Goal: Task Accomplishment & Management: Complete application form

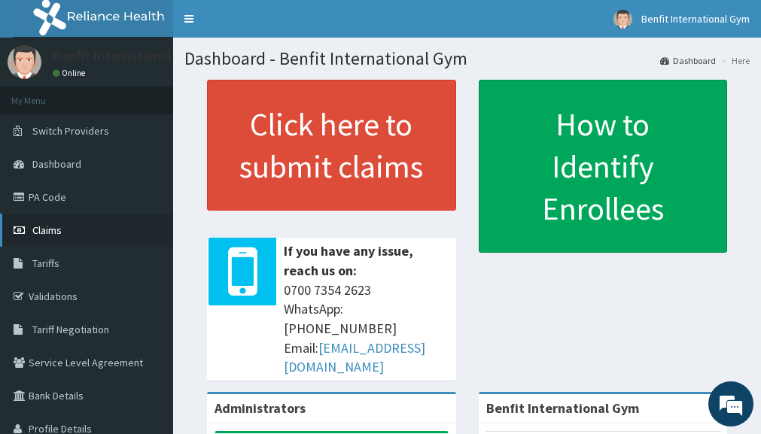
click at [145, 242] on link "Claims" at bounding box center [86, 230] width 173 height 33
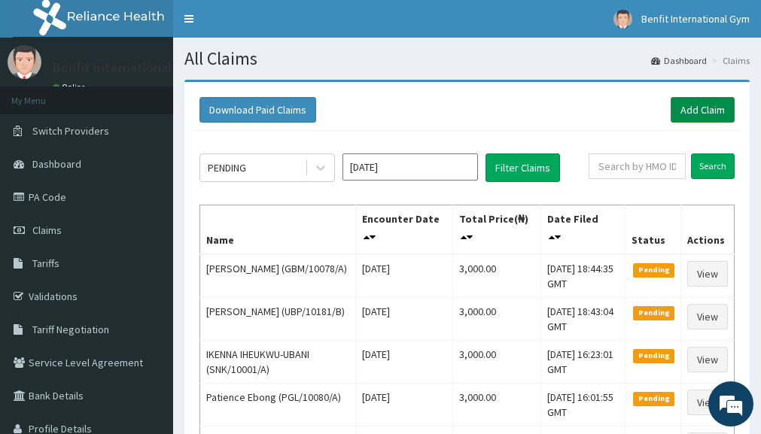
drag, startPoint x: 529, startPoint y: 69, endPoint x: 718, endPoint y: 115, distance: 193.8
click at [718, 115] on section "Download Paid Claims Add Claim × Note you can only download claims within a max…" at bounding box center [467, 326] width 588 height 514
click at [718, 115] on link "Add Claim" at bounding box center [703, 110] width 64 height 26
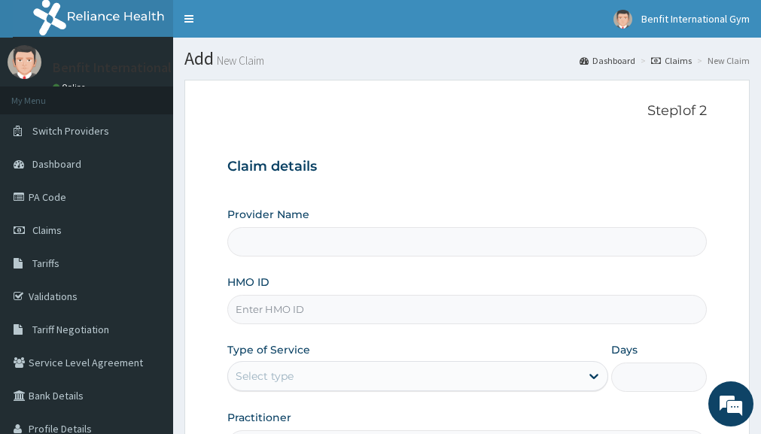
click at [432, 302] on input "HMO ID" at bounding box center [467, 309] width 480 height 29
type input "UBP/"
type input "Benfit International Gym"
type input "1"
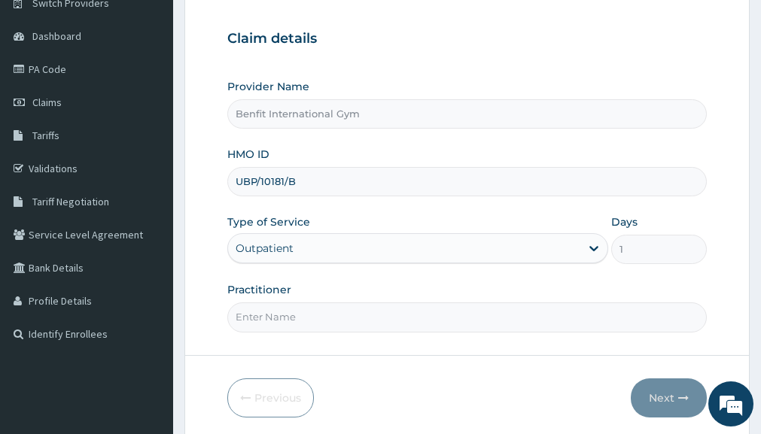
scroll to position [130, 0]
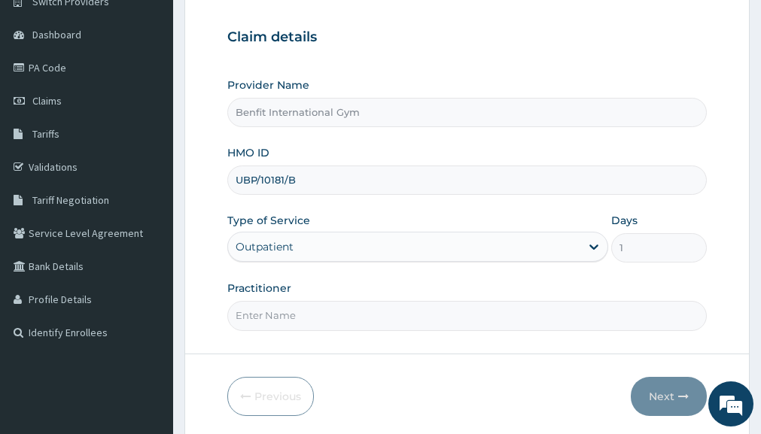
type input "UBP/10181/B"
click at [419, 297] on div "Practitioner" at bounding box center [467, 306] width 480 height 50
click at [409, 309] on input "Practitioner" at bounding box center [467, 315] width 480 height 29
type input "ABDULKAREEM ZAYNAB"
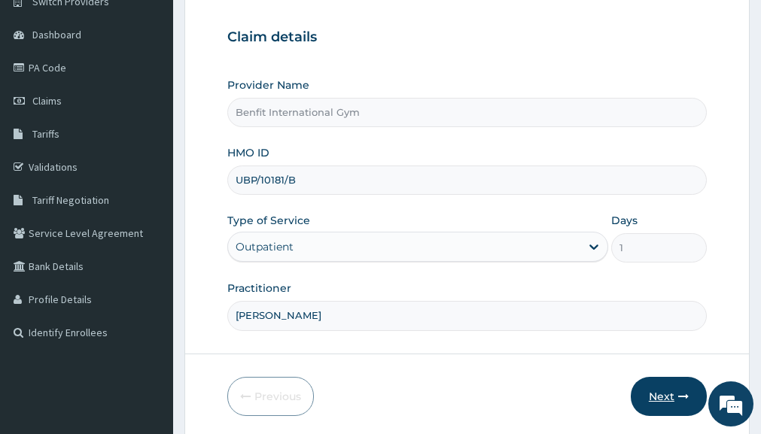
click at [669, 386] on button "Next" at bounding box center [669, 396] width 76 height 39
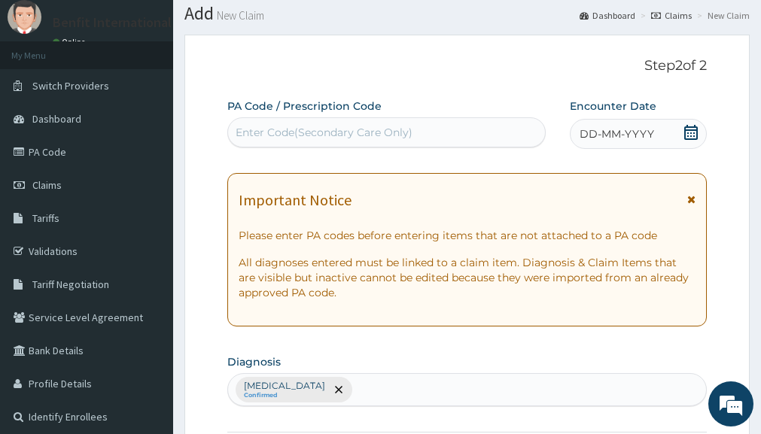
scroll to position [44, 0]
click at [690, 130] on icon at bounding box center [691, 133] width 15 height 15
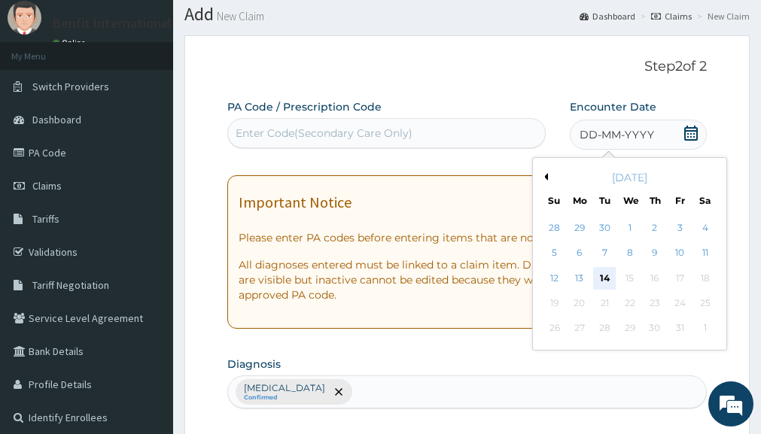
click at [603, 282] on div "14" at bounding box center [605, 278] width 23 height 23
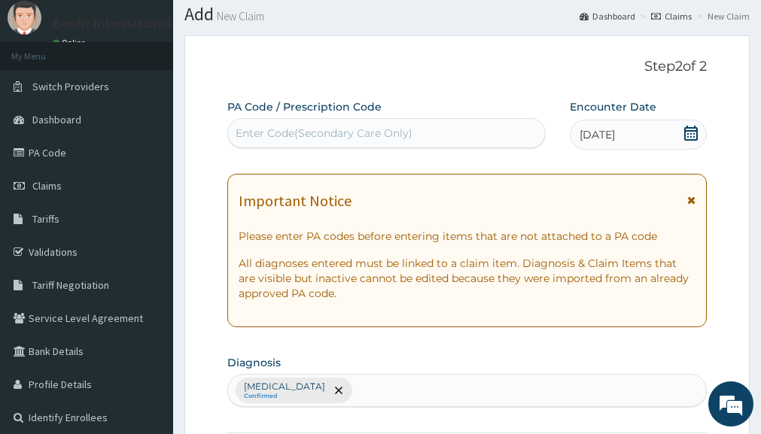
click at [507, 126] on div "Enter Code(Secondary Care Only)" at bounding box center [386, 133] width 317 height 24
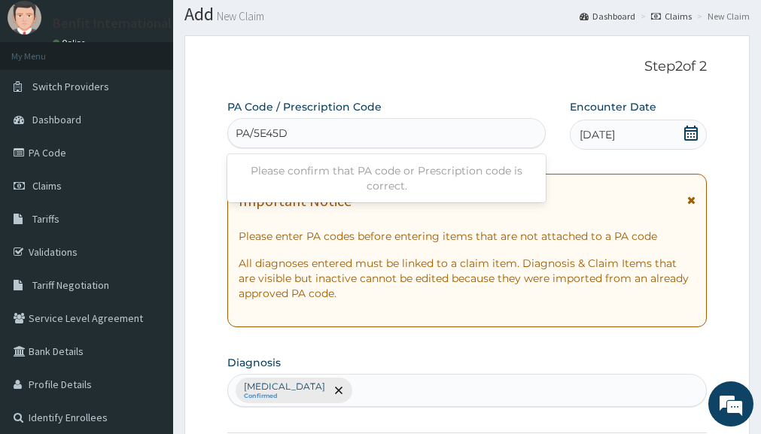
type input "PA/5E45DD"
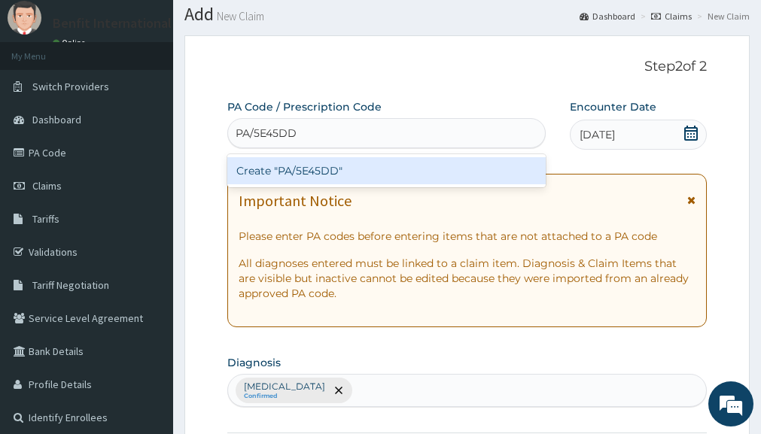
click at [444, 181] on div "Create "PA/5E45DD"" at bounding box center [386, 170] width 319 height 27
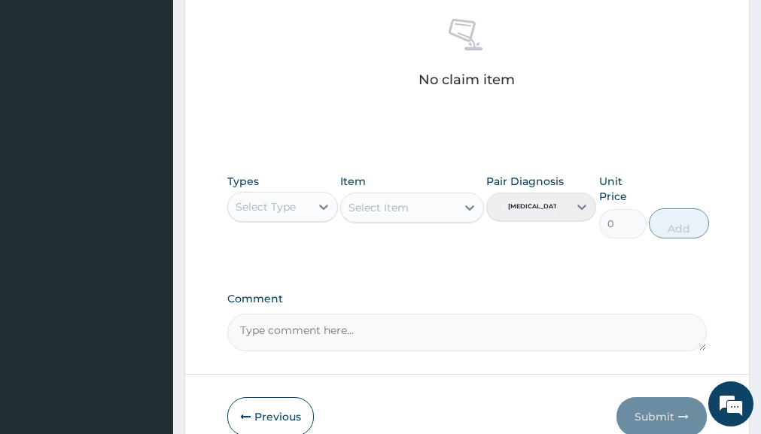
scroll to position [607, 0]
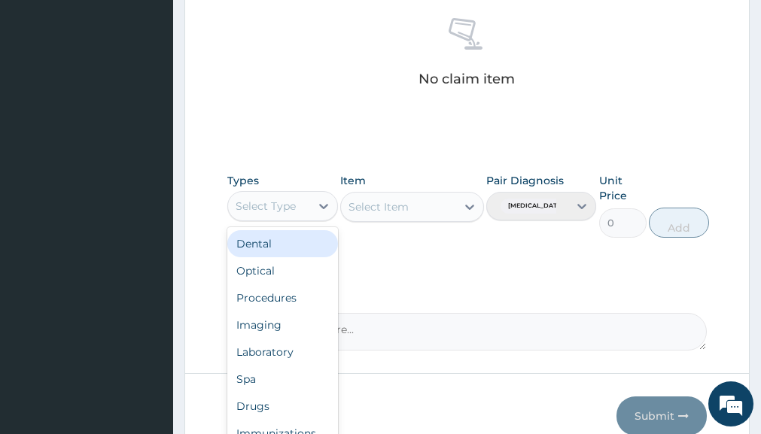
click at [309, 212] on div "Select Type" at bounding box center [268, 206] width 81 height 24
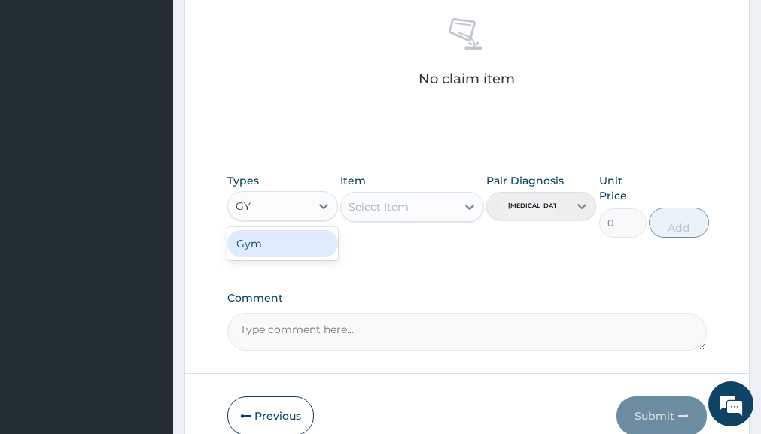
type input "GYM"
click at [300, 239] on div "Gym" at bounding box center [282, 243] width 110 height 27
click at [425, 203] on div "Select Item" at bounding box center [383, 207] width 84 height 24
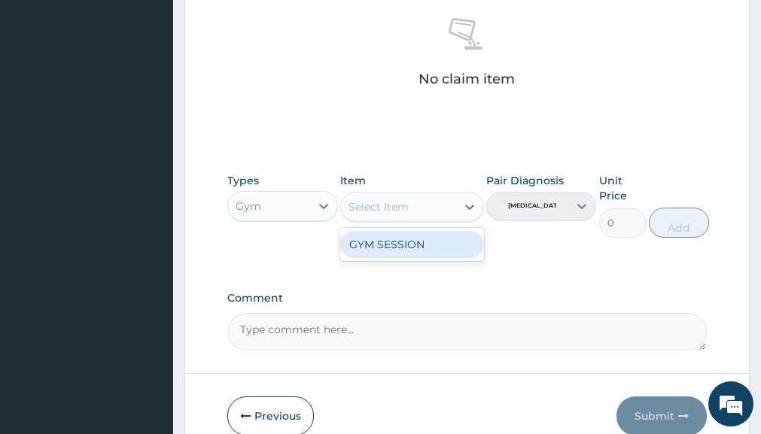
click at [431, 236] on div "GYM SESSION" at bounding box center [412, 244] width 144 height 27
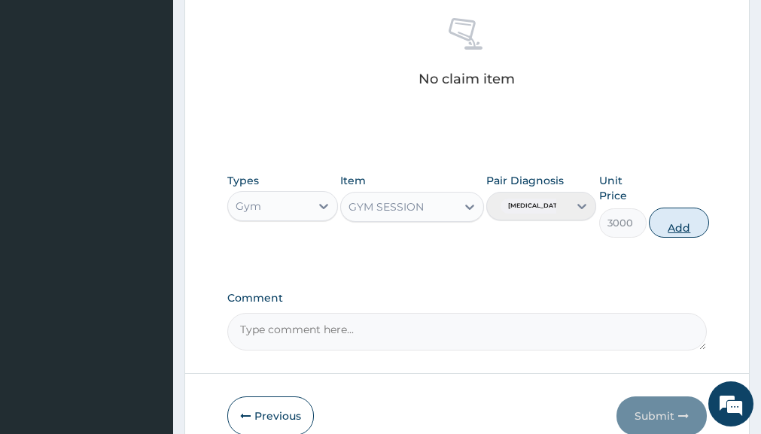
click at [702, 228] on button "Add" at bounding box center [679, 223] width 60 height 30
type input "0"
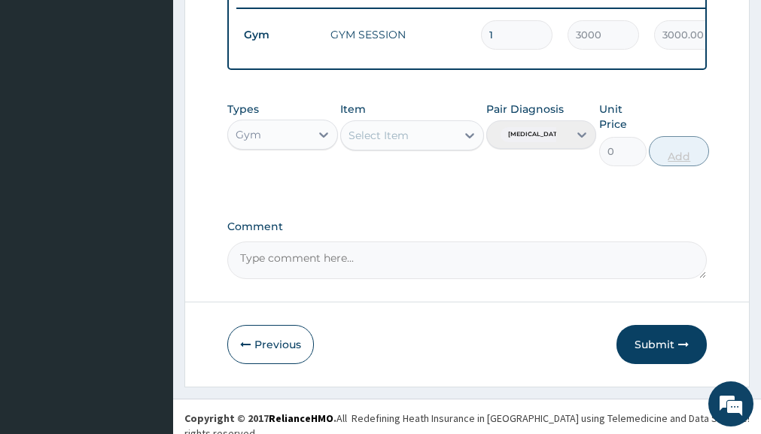
scroll to position [621, 0]
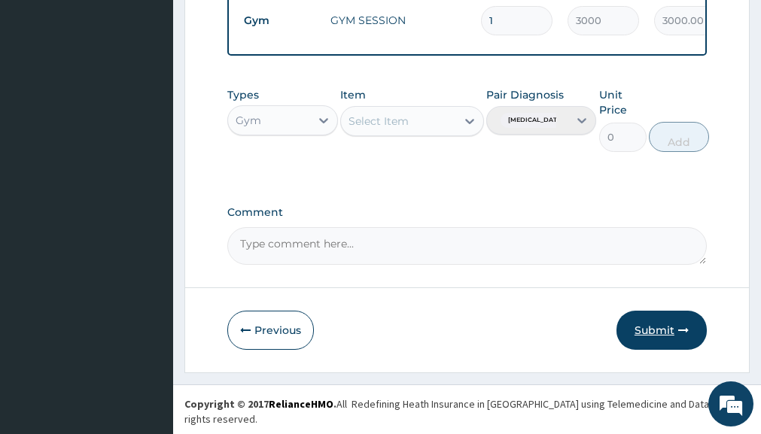
click at [685, 336] on icon "button" at bounding box center [683, 330] width 11 height 11
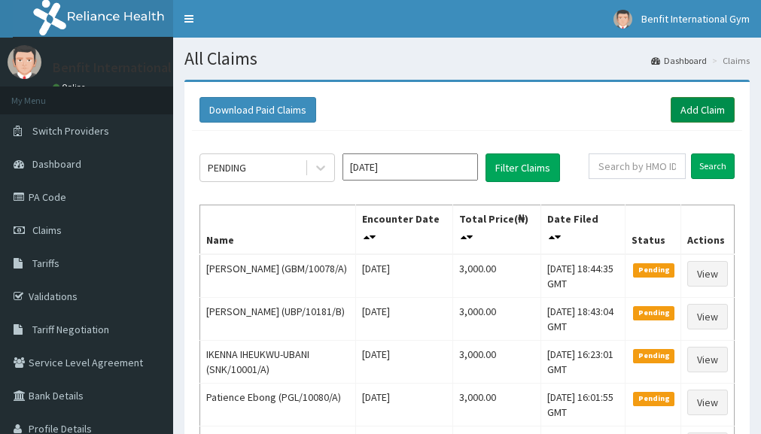
click at [693, 111] on link "Add Claim" at bounding box center [703, 110] width 64 height 26
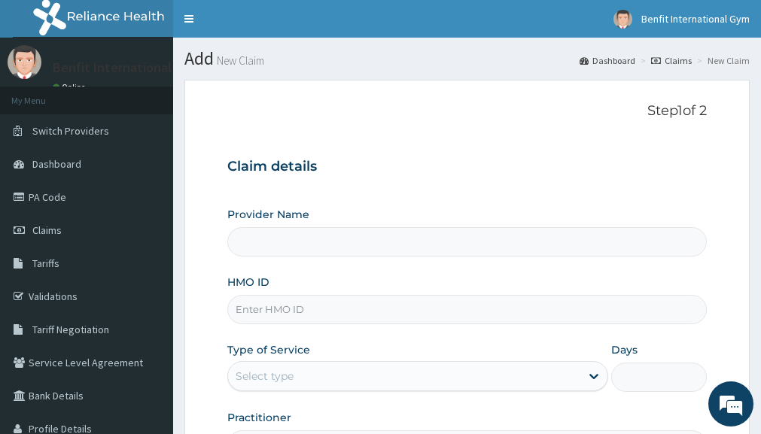
click at [308, 319] on input "HMO ID" at bounding box center [467, 309] width 480 height 29
type input "Benfit International Gym"
type input "1"
type input "r"
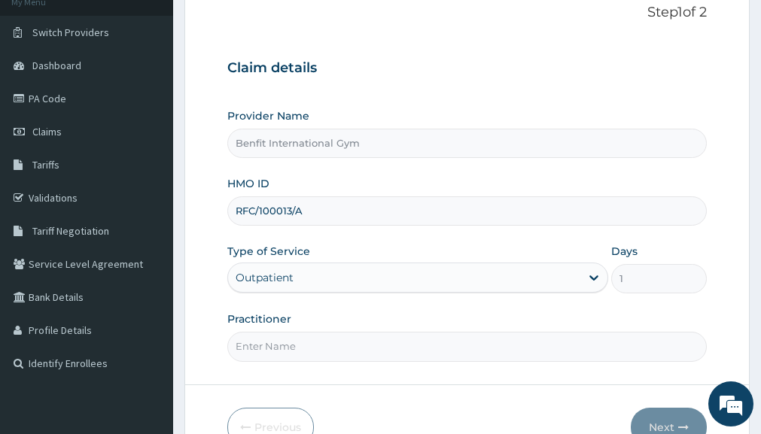
scroll to position [99, 0]
type input "RFC/100013/A"
click at [302, 340] on input "Practitioner" at bounding box center [467, 345] width 480 height 29
type input "ABDULKAREEM ZAYNAB"
click at [277, 205] on input "RFC/100013/A" at bounding box center [467, 210] width 480 height 29
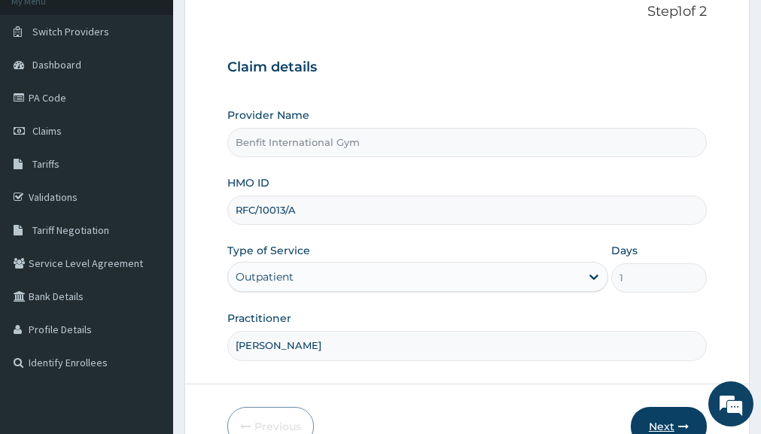
type input "RFC/10013/A"
click at [675, 415] on button "Next" at bounding box center [669, 426] width 76 height 39
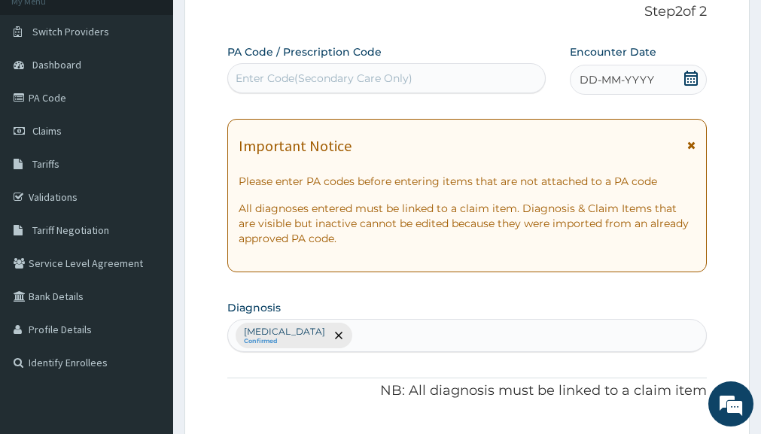
click at [689, 84] on icon at bounding box center [691, 78] width 15 height 15
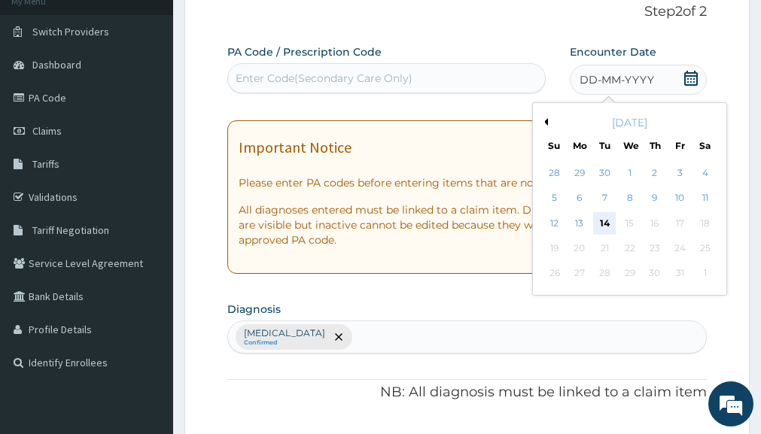
click at [609, 224] on div "14" at bounding box center [605, 223] width 23 height 23
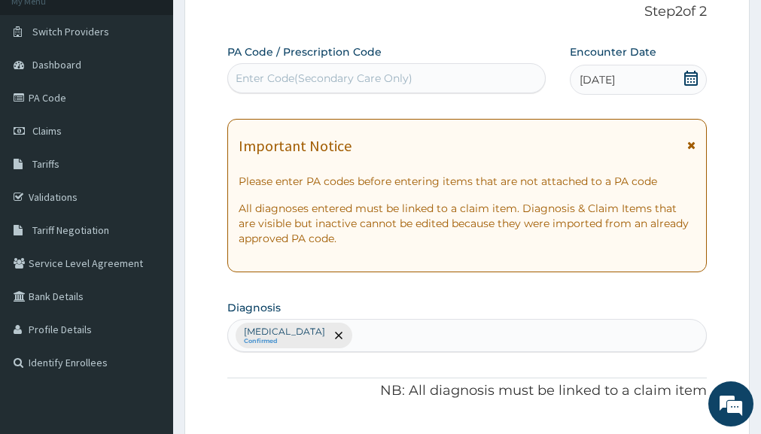
click at [482, 78] on div "Enter Code(Secondary Care Only)" at bounding box center [386, 78] width 317 height 24
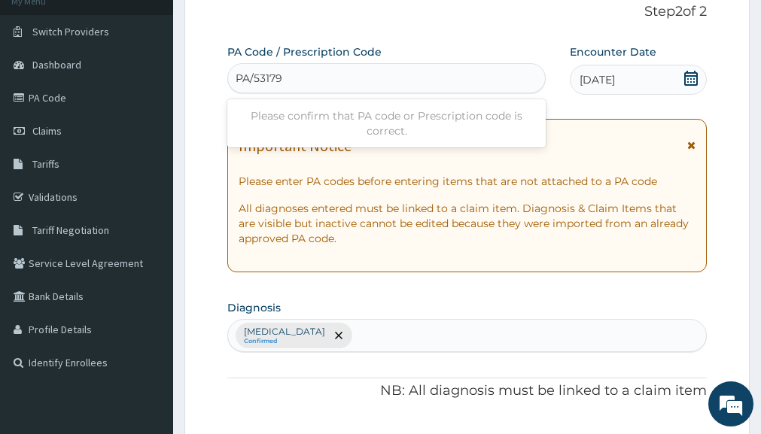
type input "PA/53179E"
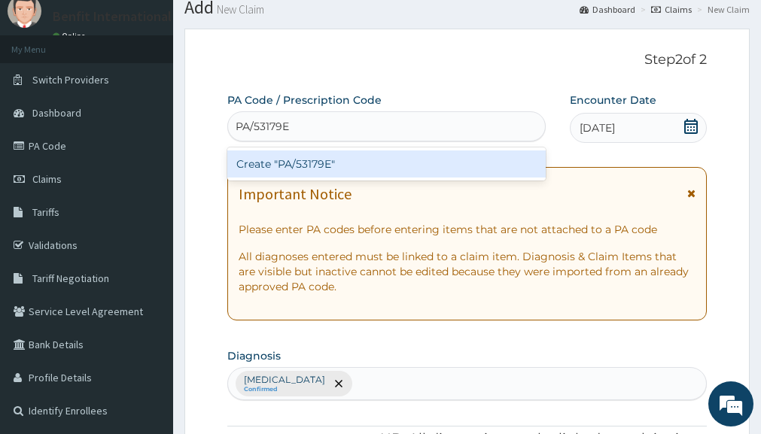
scroll to position [0, 0]
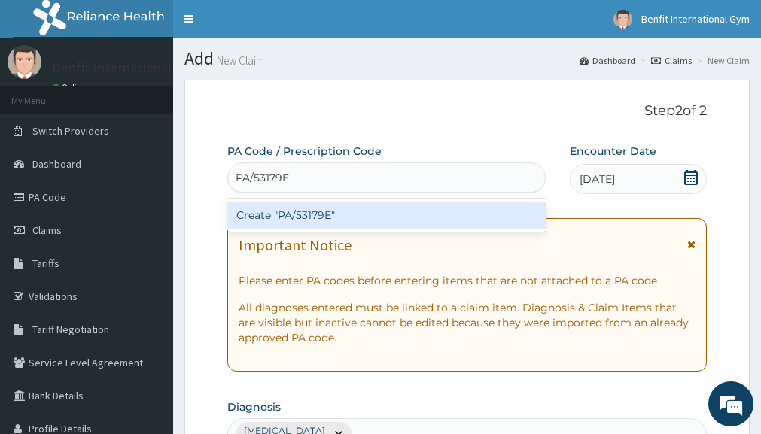
click at [340, 210] on div "Create "PA/53179E"" at bounding box center [386, 215] width 319 height 27
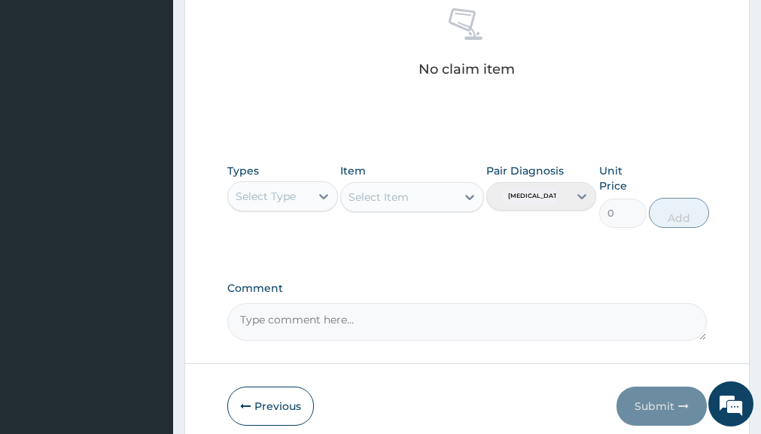
scroll to position [622, 0]
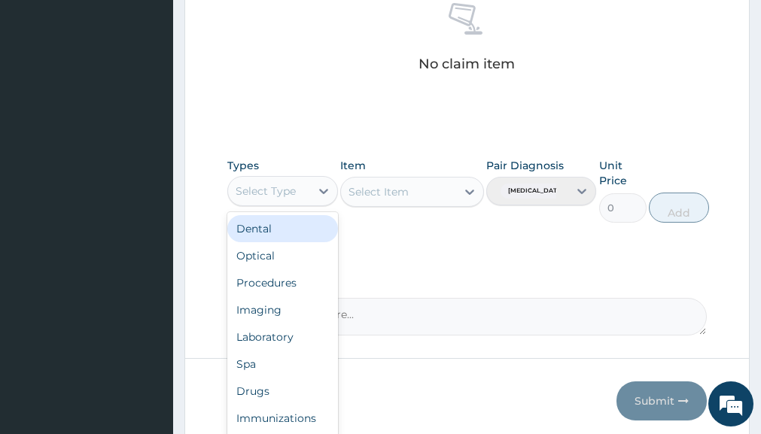
click at [306, 185] on div "Select Type" at bounding box center [268, 191] width 81 height 24
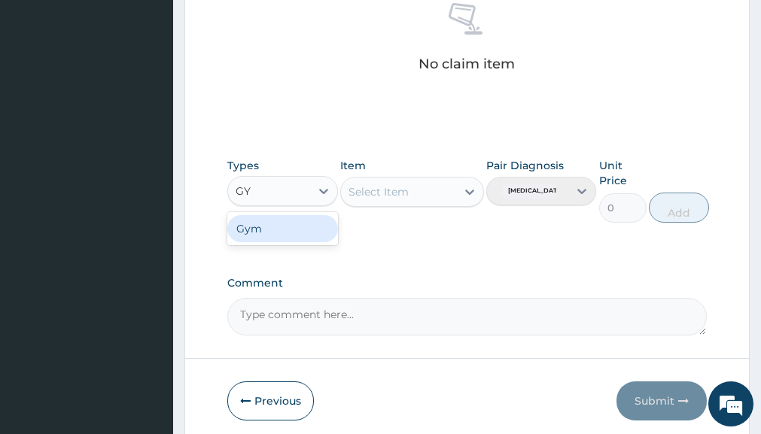
type input "GYM"
click at [276, 229] on div "Gym" at bounding box center [282, 228] width 110 height 27
click at [451, 195] on div "Select Item" at bounding box center [412, 192] width 144 height 30
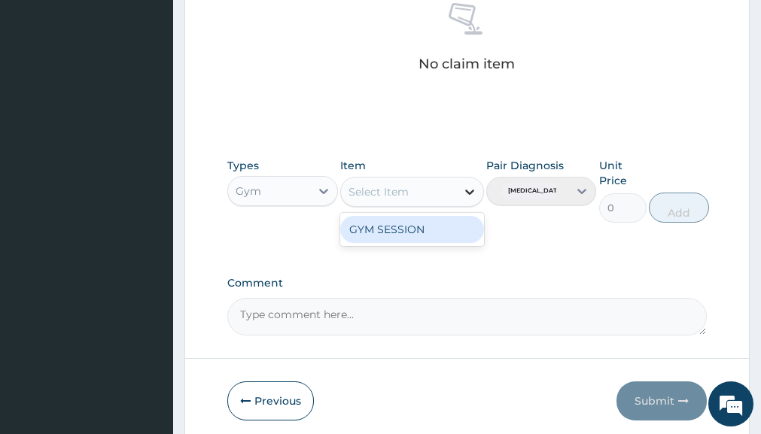
click at [478, 186] on div at bounding box center [469, 191] width 27 height 27
click at [447, 222] on div "GYM SESSION" at bounding box center [412, 229] width 144 height 27
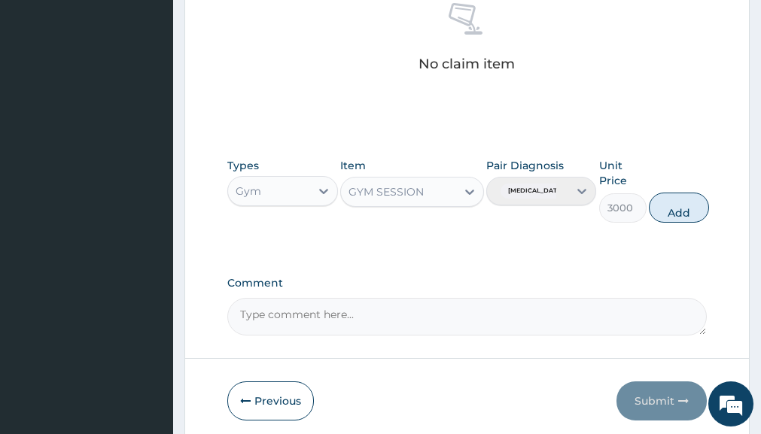
click at [447, 222] on div "Item GYM SESSION" at bounding box center [412, 190] width 144 height 65
click at [699, 209] on button "Add" at bounding box center [679, 208] width 60 height 30
type input "0"
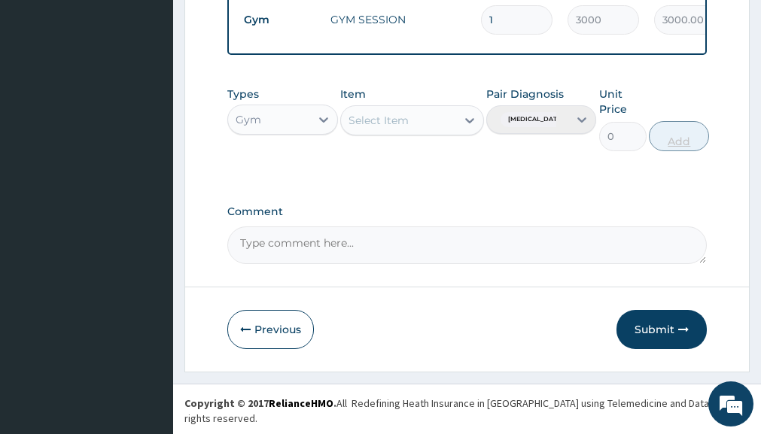
scroll to position [621, 0]
click at [656, 340] on button "Submit" at bounding box center [662, 330] width 90 height 39
